Goal: Task Accomplishment & Management: Complete application form

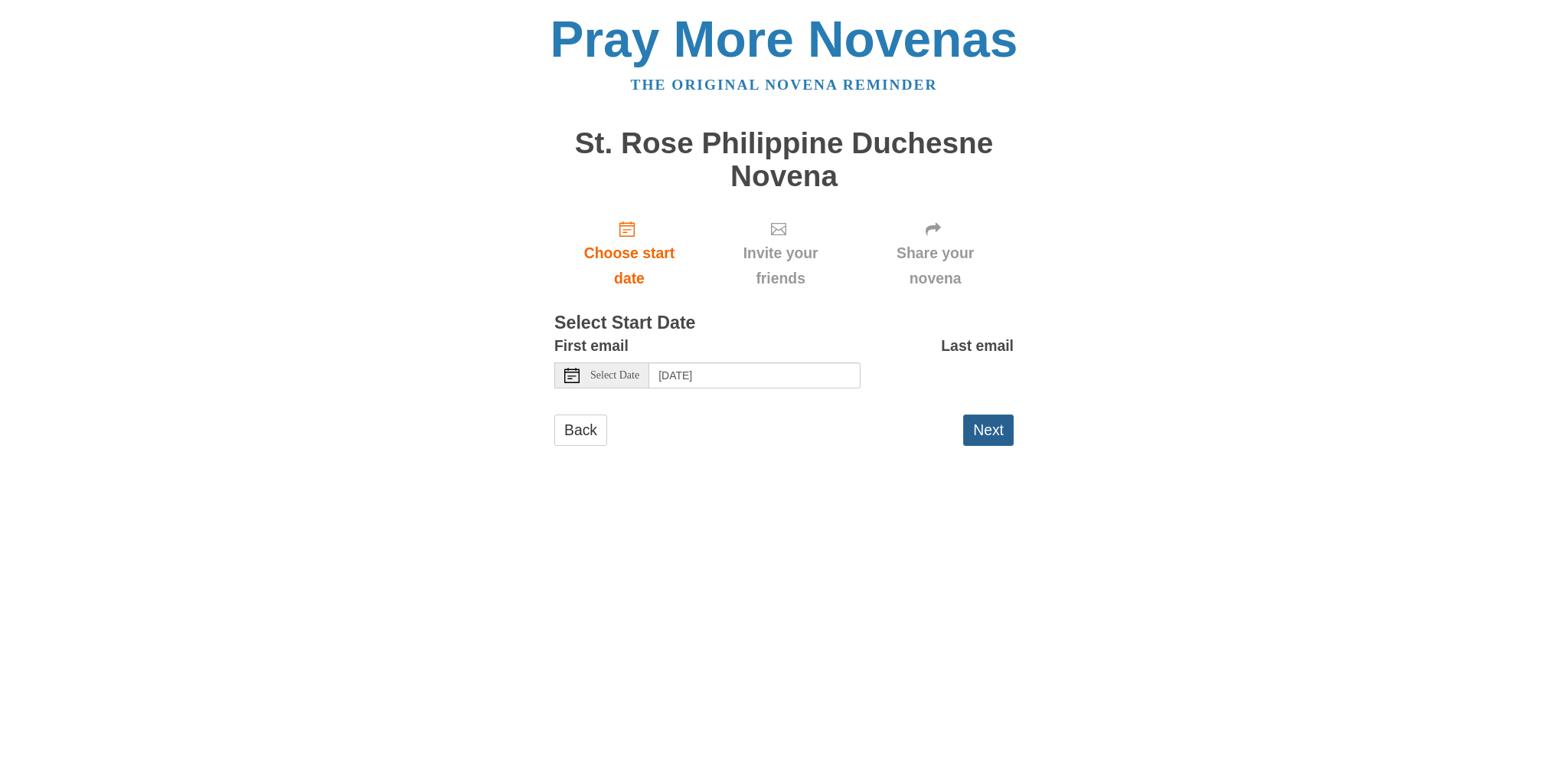
click at [978, 435] on button "Next" at bounding box center [988, 430] width 51 height 32
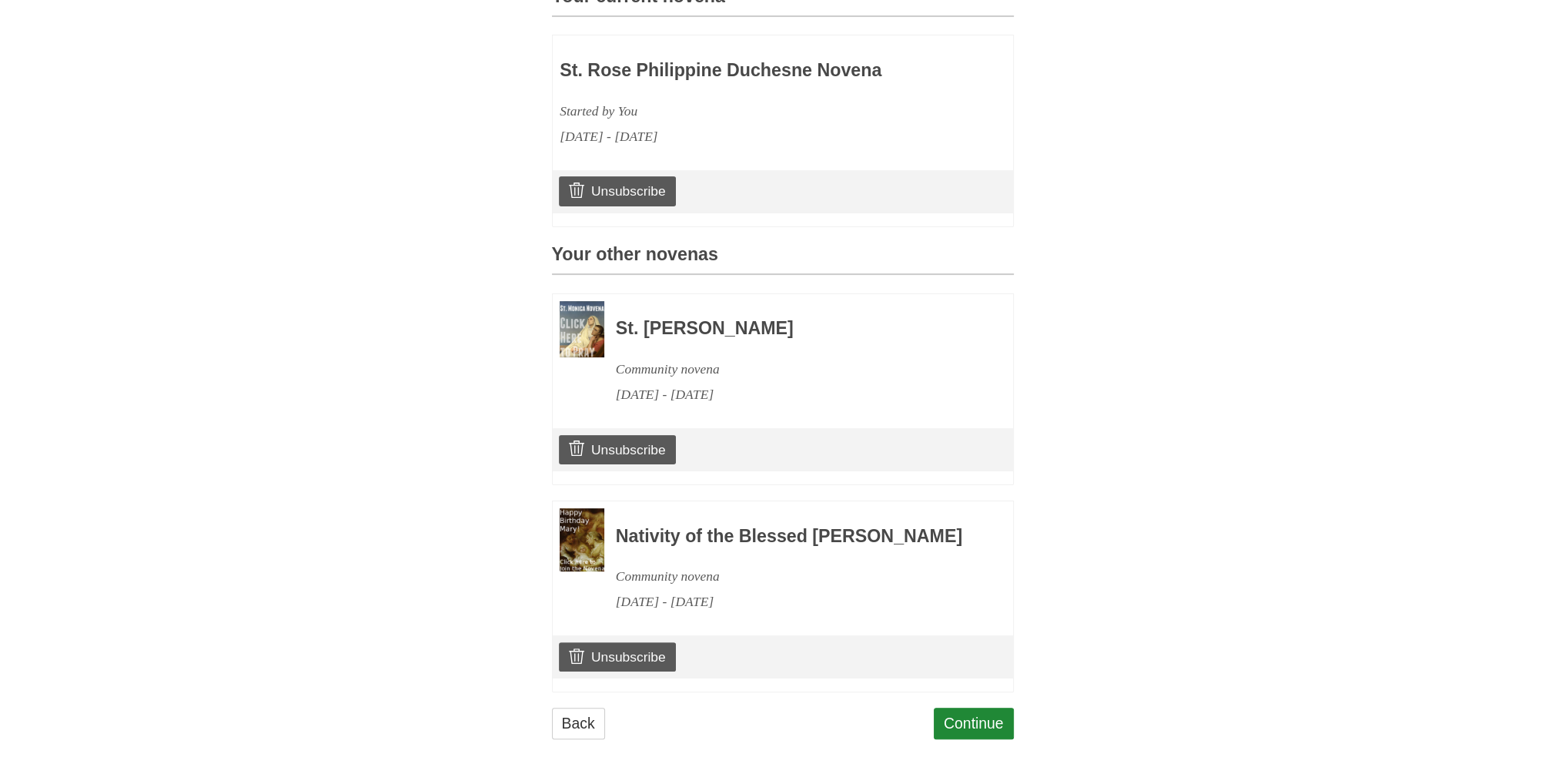
scroll to position [517, 0]
click at [980, 732] on link "Continue" at bounding box center [974, 724] width 80 height 32
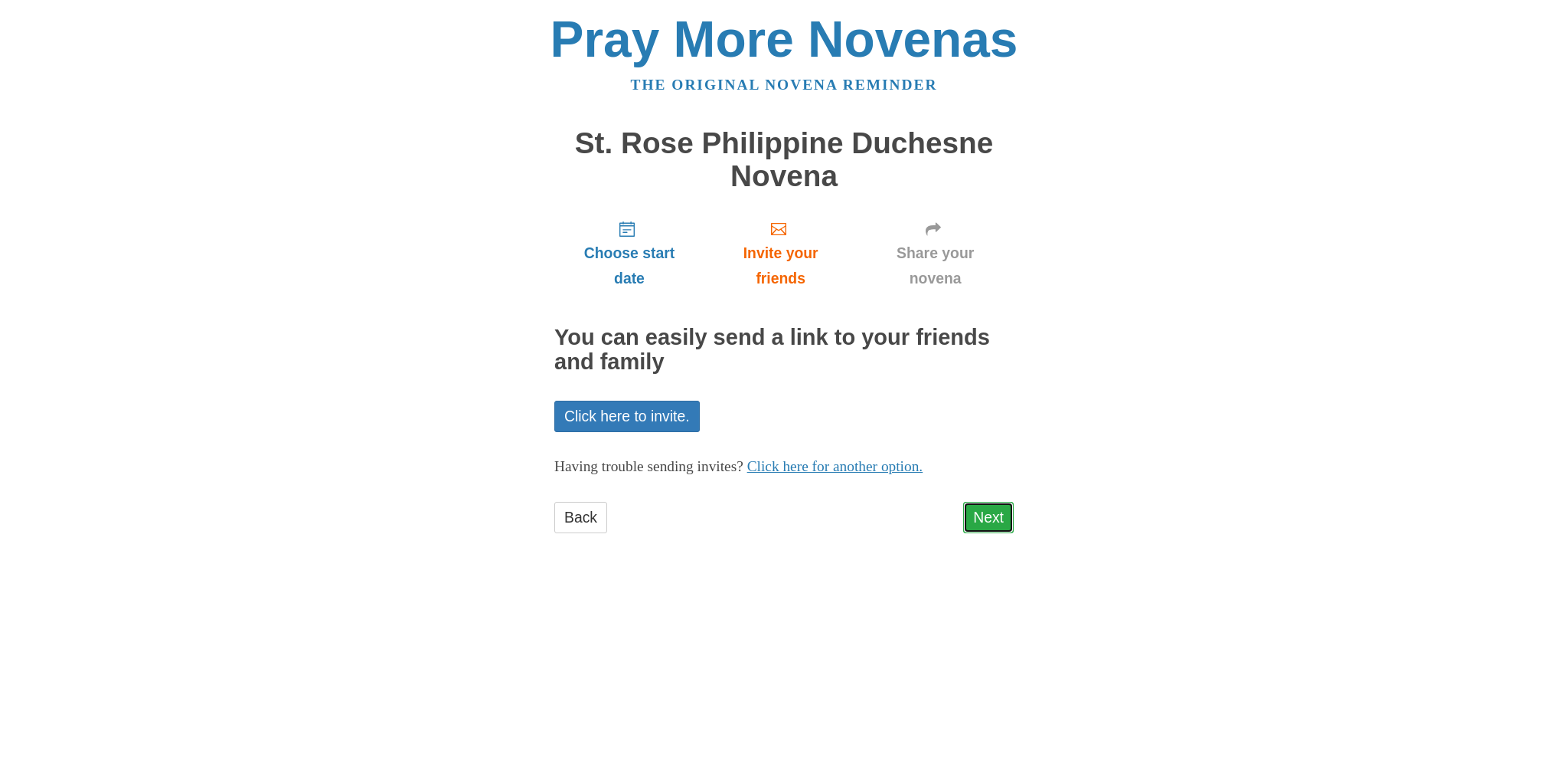
click at [985, 512] on link "Next" at bounding box center [988, 518] width 51 height 32
